Goal: Use online tool/utility: Utilize a website feature to perform a specific function

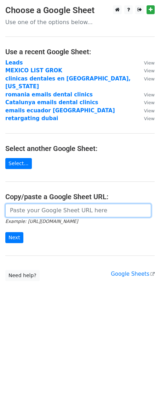
click at [77, 204] on input "url" at bounding box center [78, 210] width 146 height 13
paste input "[URL][DOMAIN_NAME]"
type input "[URL][DOMAIN_NAME]"
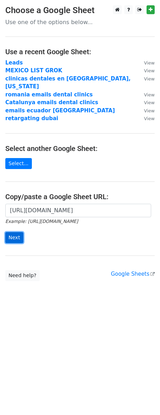
click at [11, 232] on input "Next" at bounding box center [14, 237] width 18 height 11
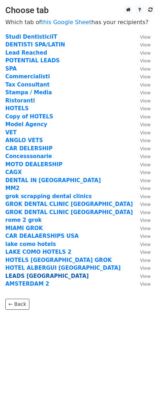
click at [30, 277] on strong "LEADS [GEOGRAPHIC_DATA]" at bounding box center [47, 276] width 84 height 6
